Goal: Information Seeking & Learning: Learn about a topic

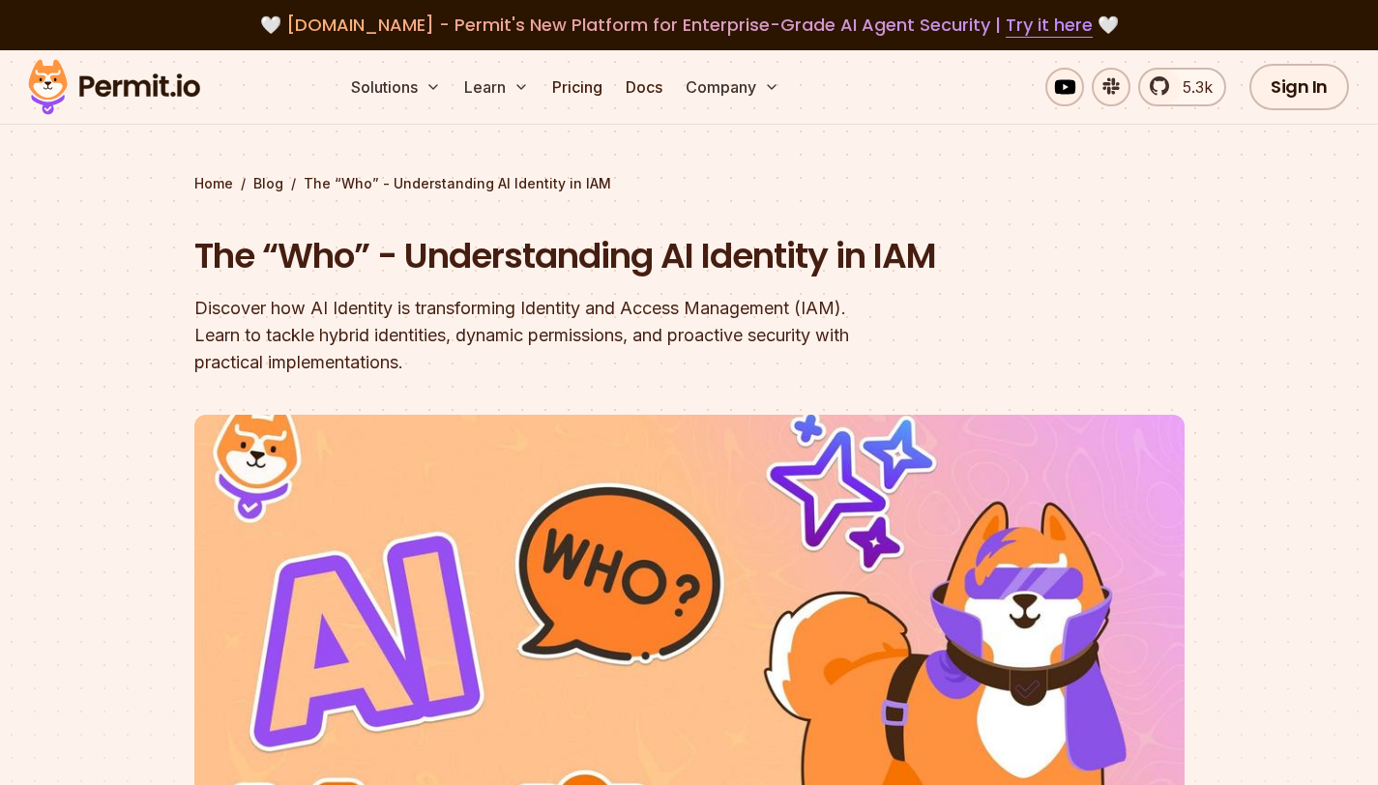
click at [107, 77] on img at bounding box center [113, 87] width 189 height 66
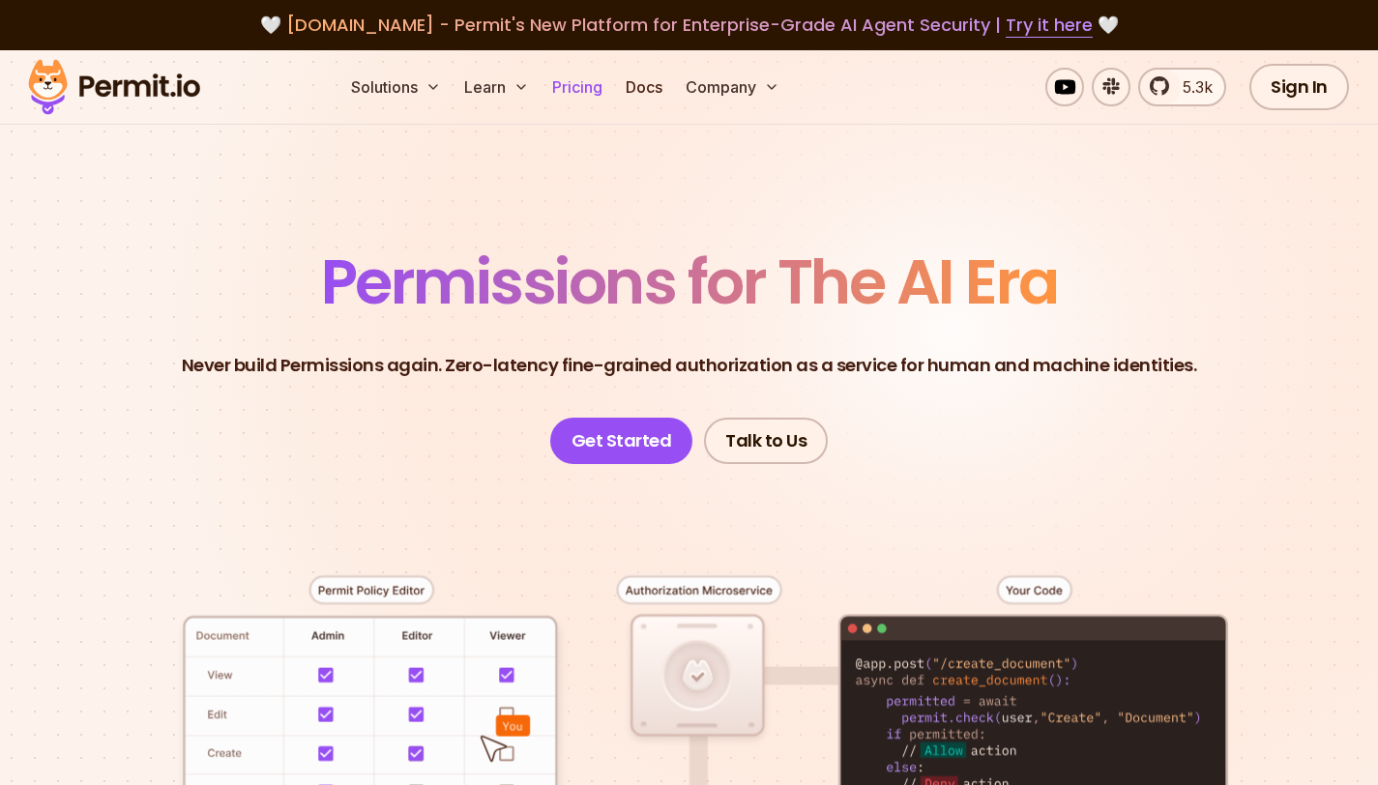
click at [574, 78] on link "Pricing" at bounding box center [577, 87] width 66 height 39
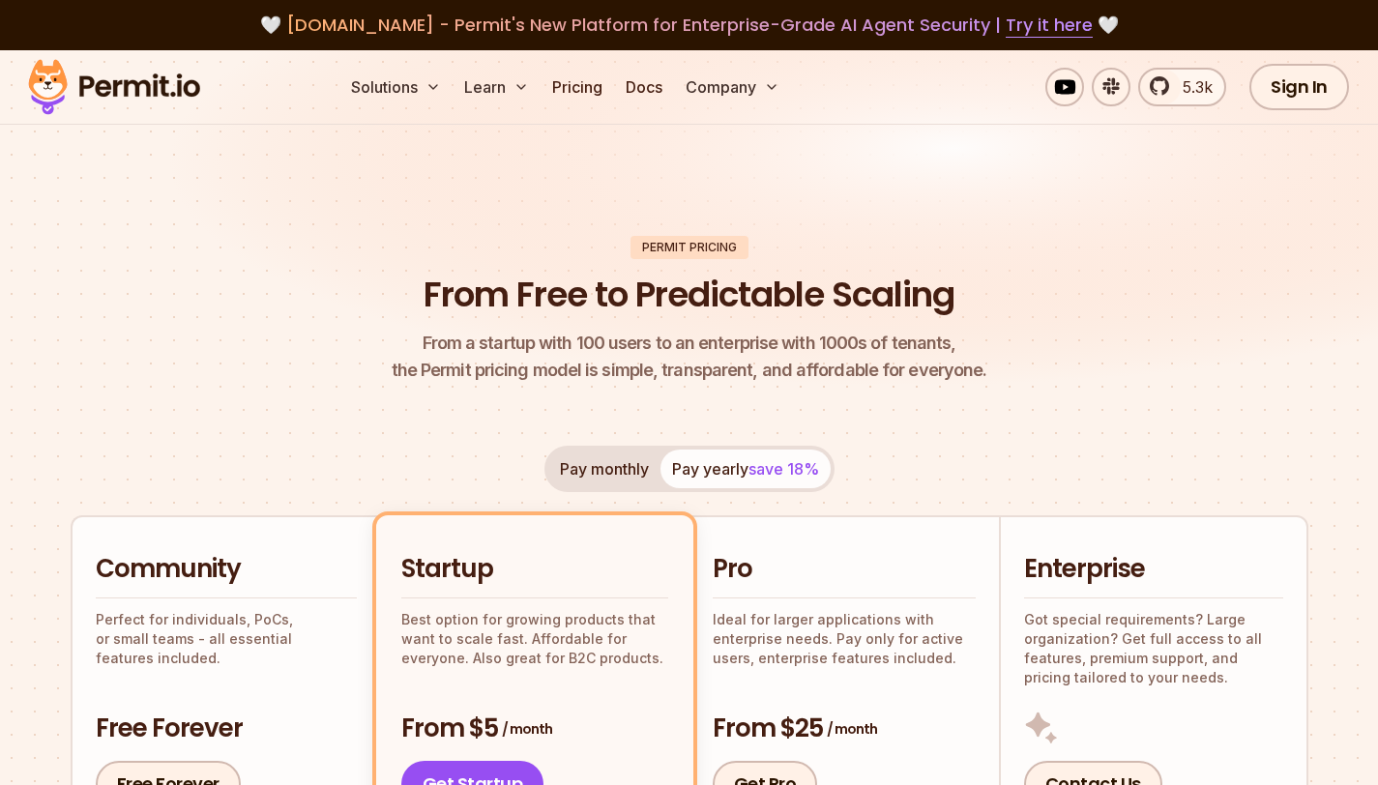
click at [126, 84] on img at bounding box center [113, 87] width 189 height 66
